Goal: Task Accomplishment & Management: Manage account settings

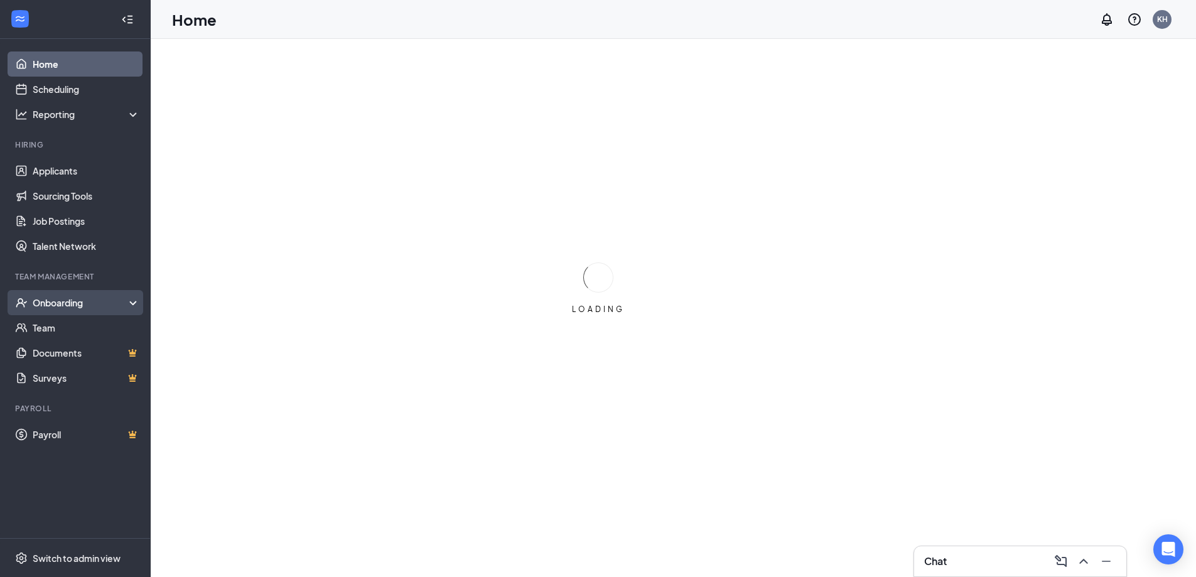
click at [60, 298] on div "Onboarding" at bounding box center [81, 302] width 97 height 13
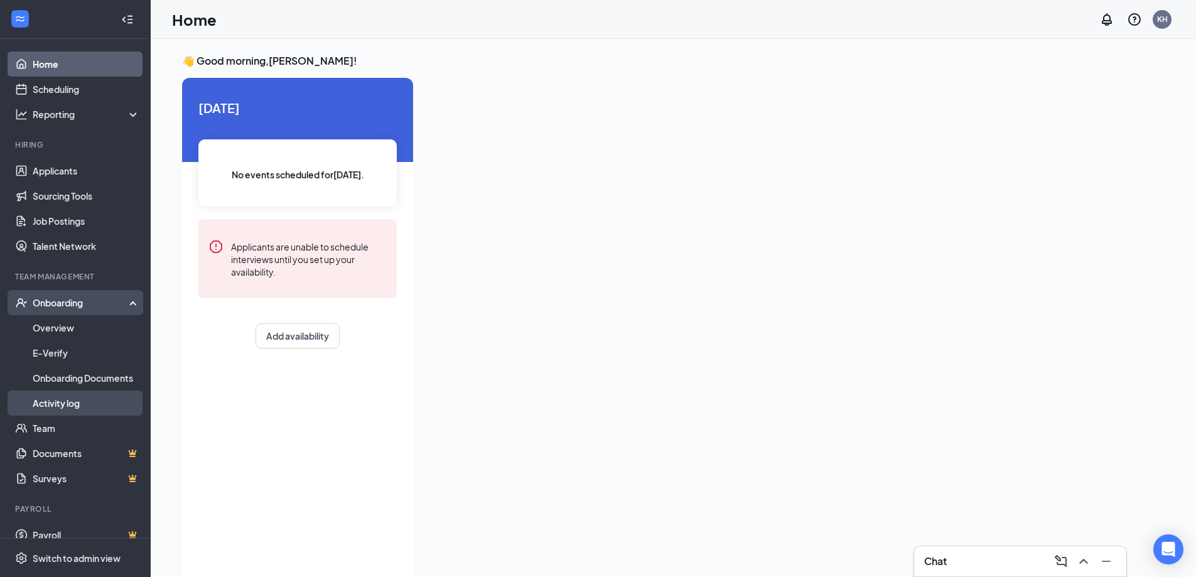
click at [58, 399] on link "Activity log" at bounding box center [86, 403] width 107 height 25
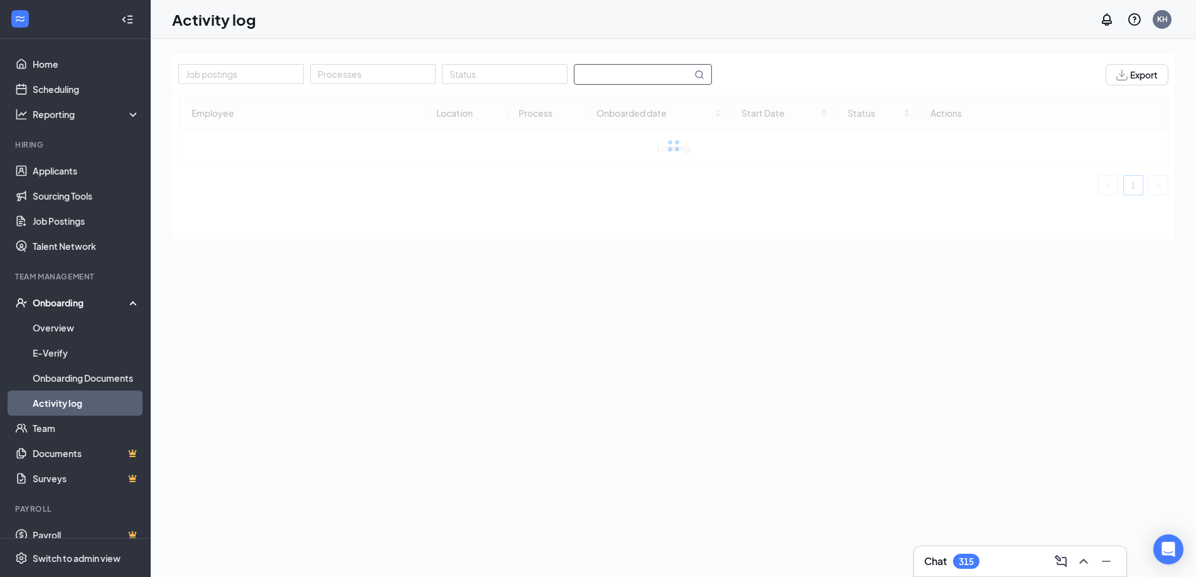
click at [588, 69] on input "text" at bounding box center [633, 74] width 117 height 19
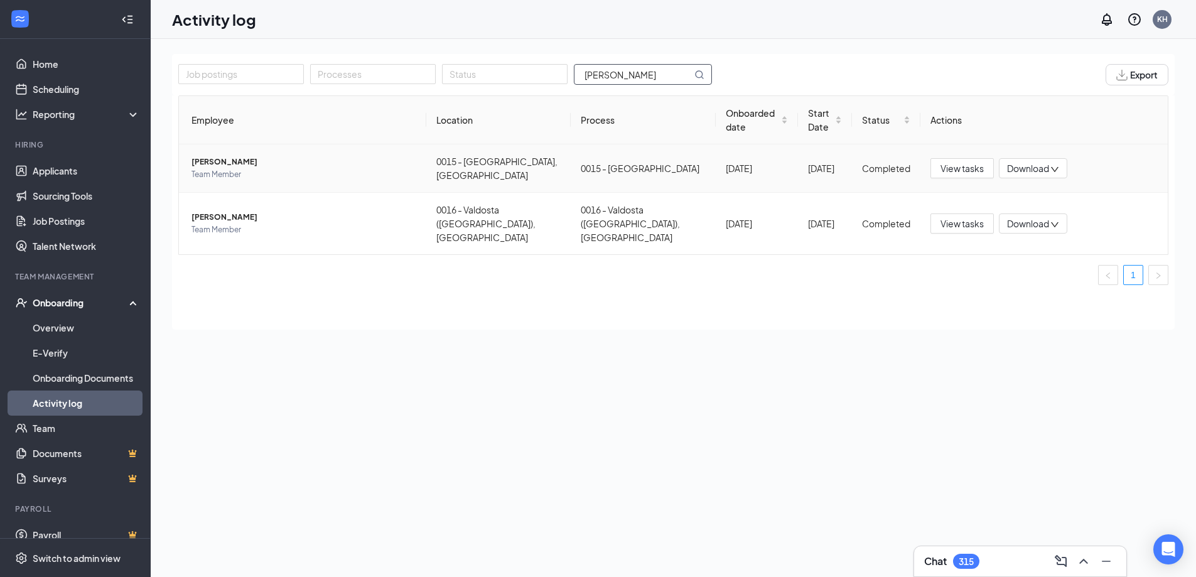
type input "[PERSON_NAME]"
click at [232, 158] on span "[PERSON_NAME]" at bounding box center [304, 162] width 225 height 13
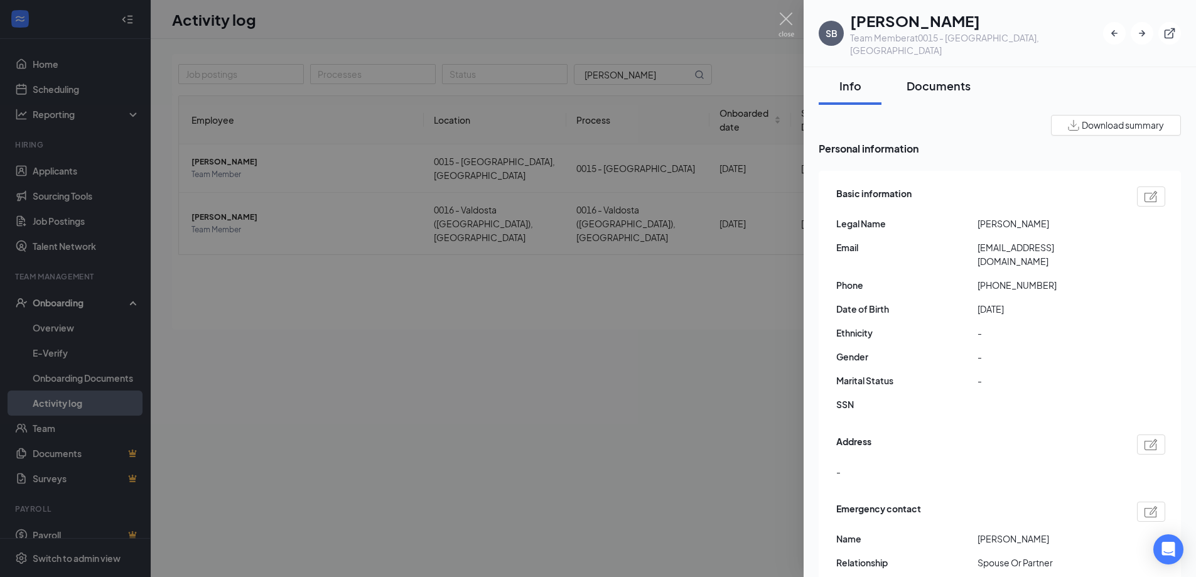
click at [939, 78] on div "Documents" at bounding box center [939, 86] width 64 height 16
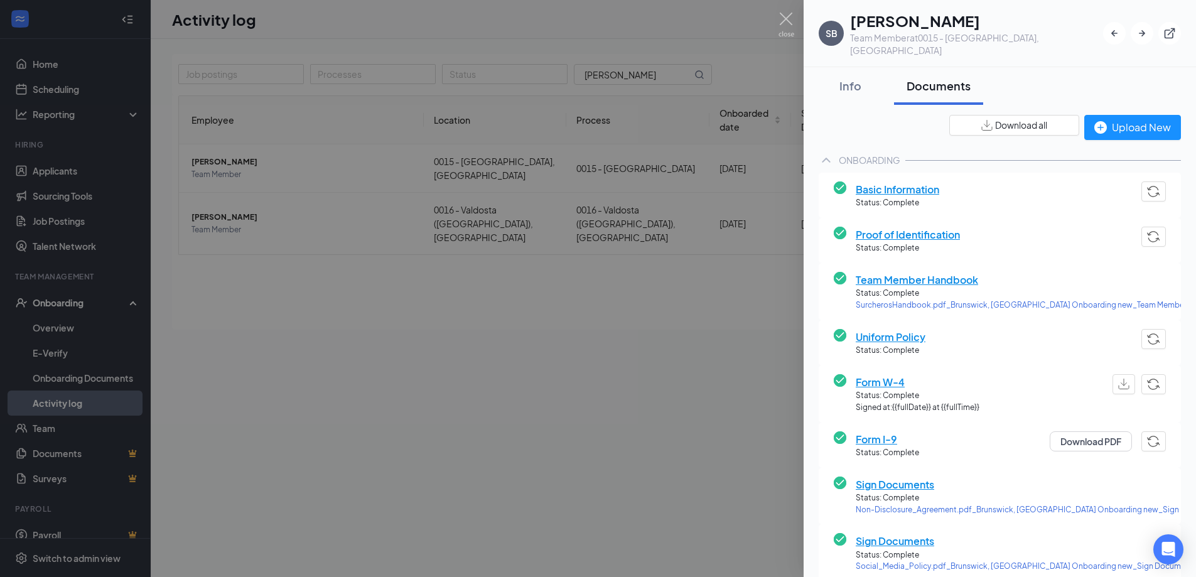
click at [886, 181] on span "Basic Information" at bounding box center [898, 189] width 84 height 16
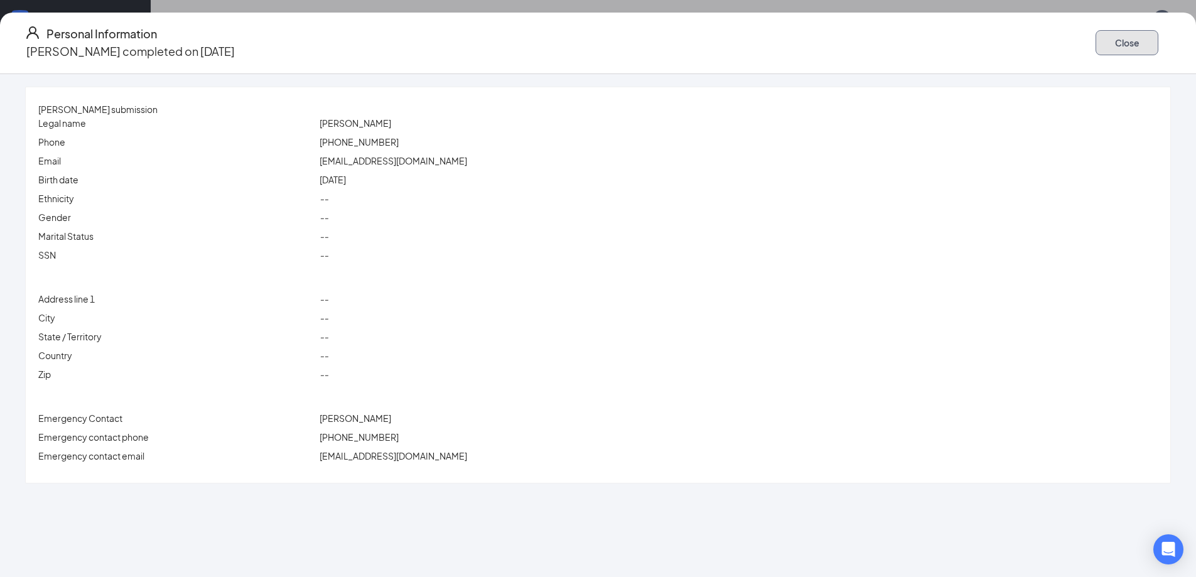
click at [1096, 33] on button "Close" at bounding box center [1127, 42] width 63 height 25
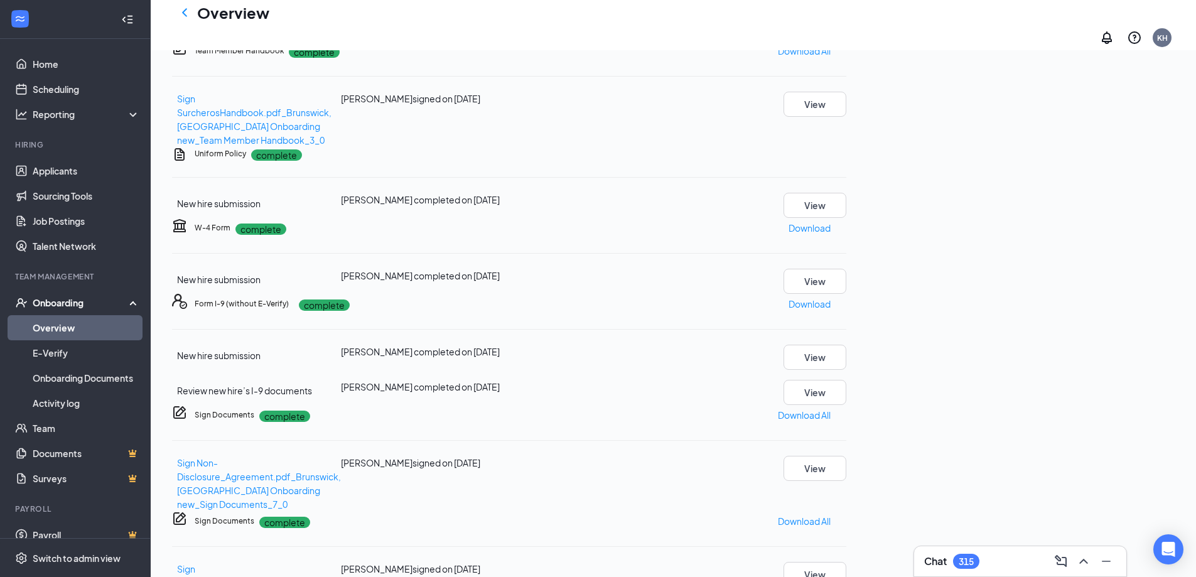
scroll to position [251, 0]
click at [831, 233] on p "Download" at bounding box center [810, 226] width 42 height 14
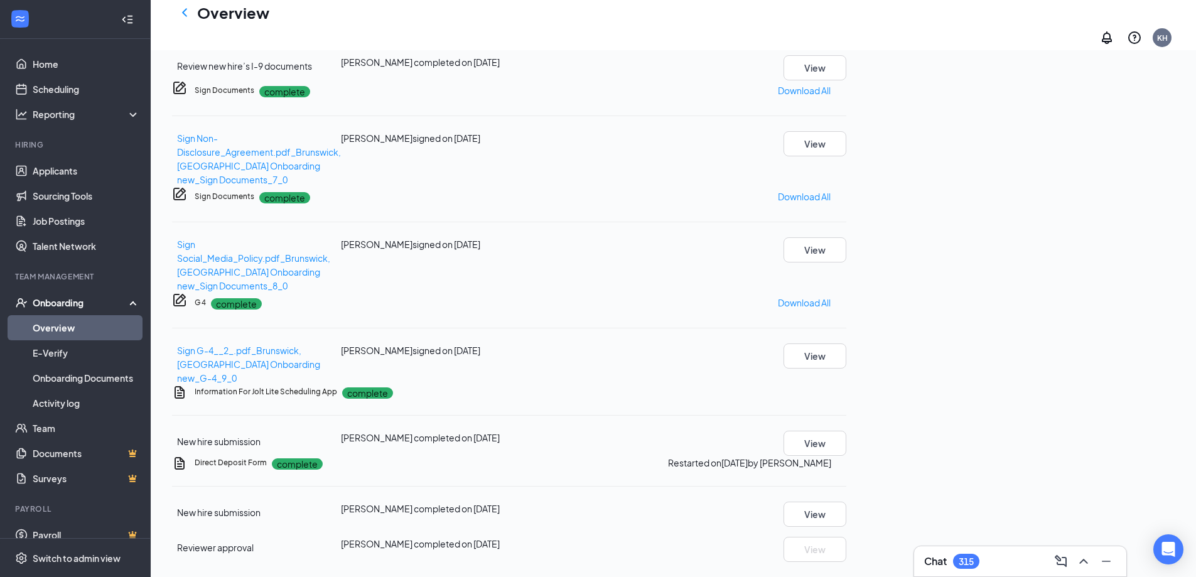
scroll to position [807, 0]
click at [847, 502] on button "View" at bounding box center [815, 514] width 63 height 25
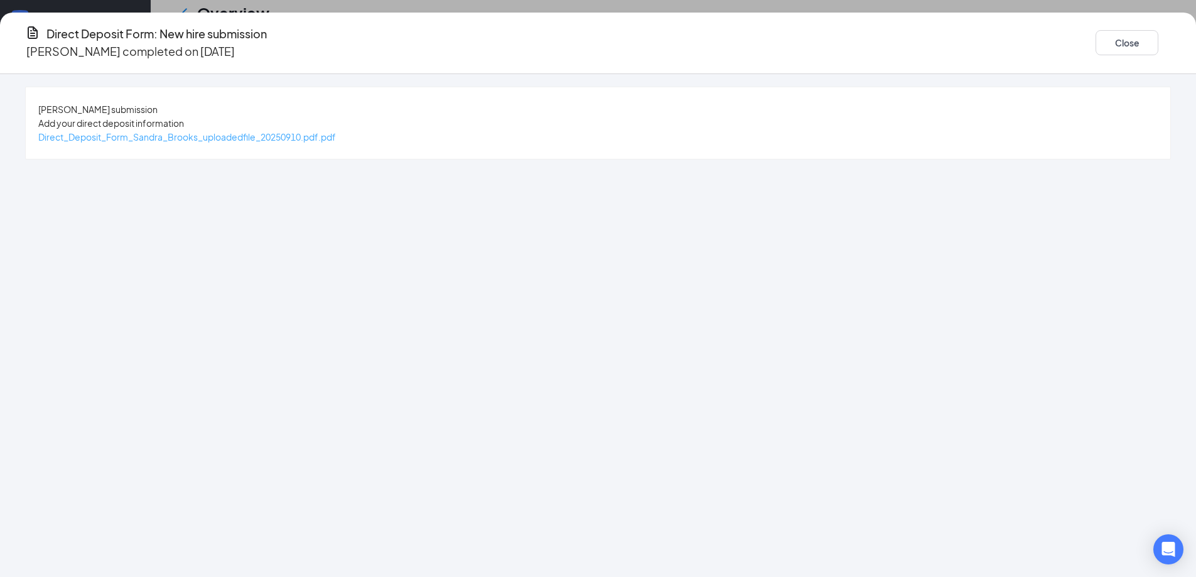
click at [336, 137] on span "Direct_Deposit_Form_Sandra_Brooks_uploadedfile_20250910.pdf.pdf" at bounding box center [187, 136] width 298 height 11
click at [1096, 45] on button "Close" at bounding box center [1127, 42] width 63 height 25
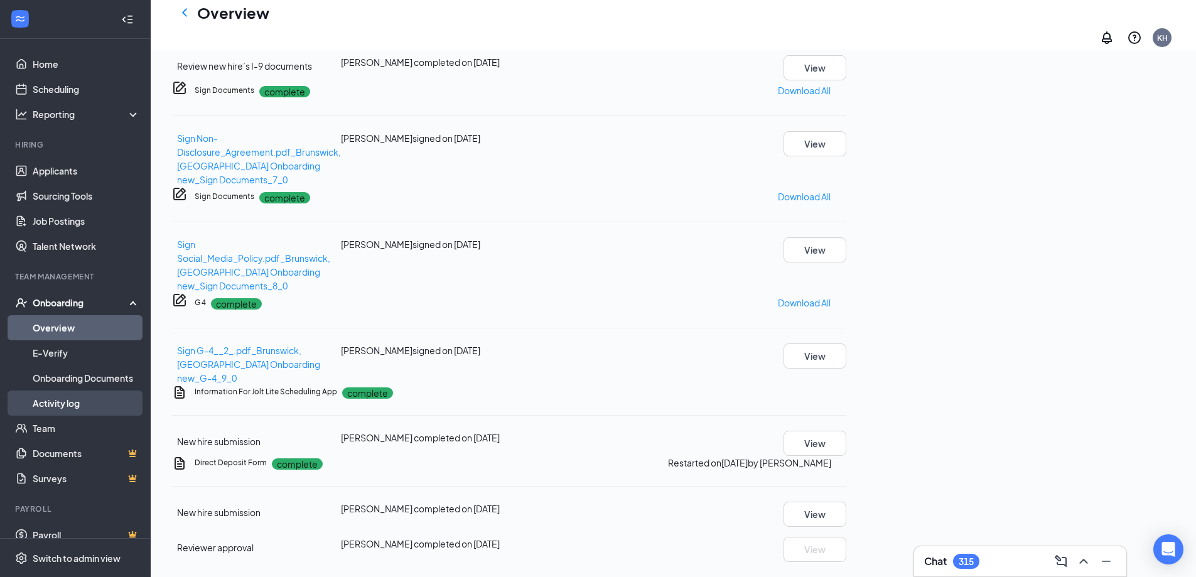
click at [62, 406] on link "Activity log" at bounding box center [86, 403] width 107 height 25
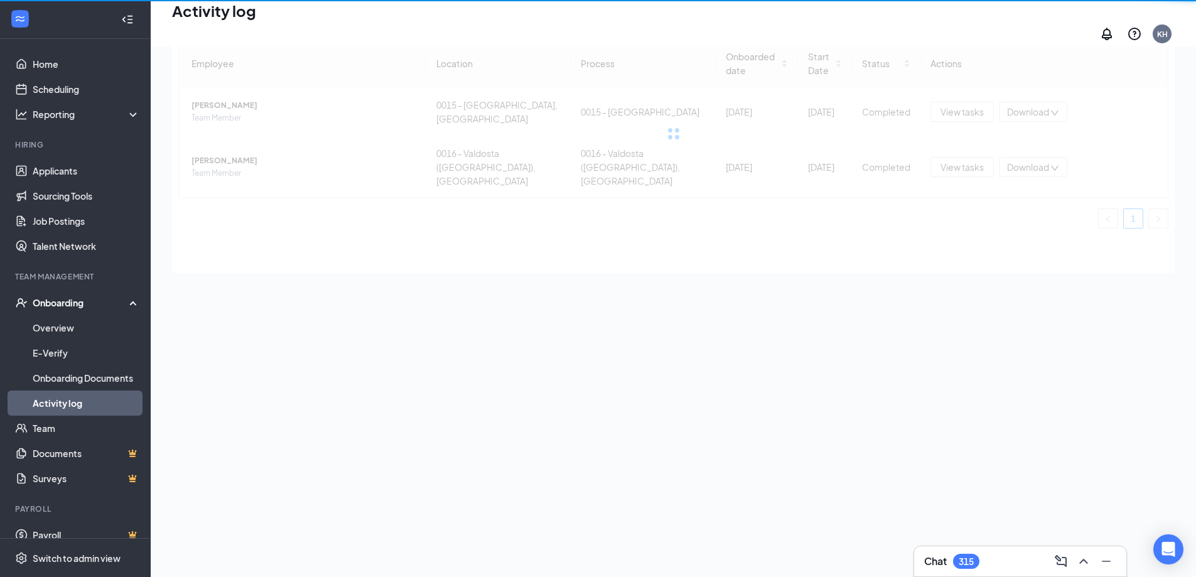
scroll to position [57, 0]
